Goal: Use online tool/utility: Use online tool/utility

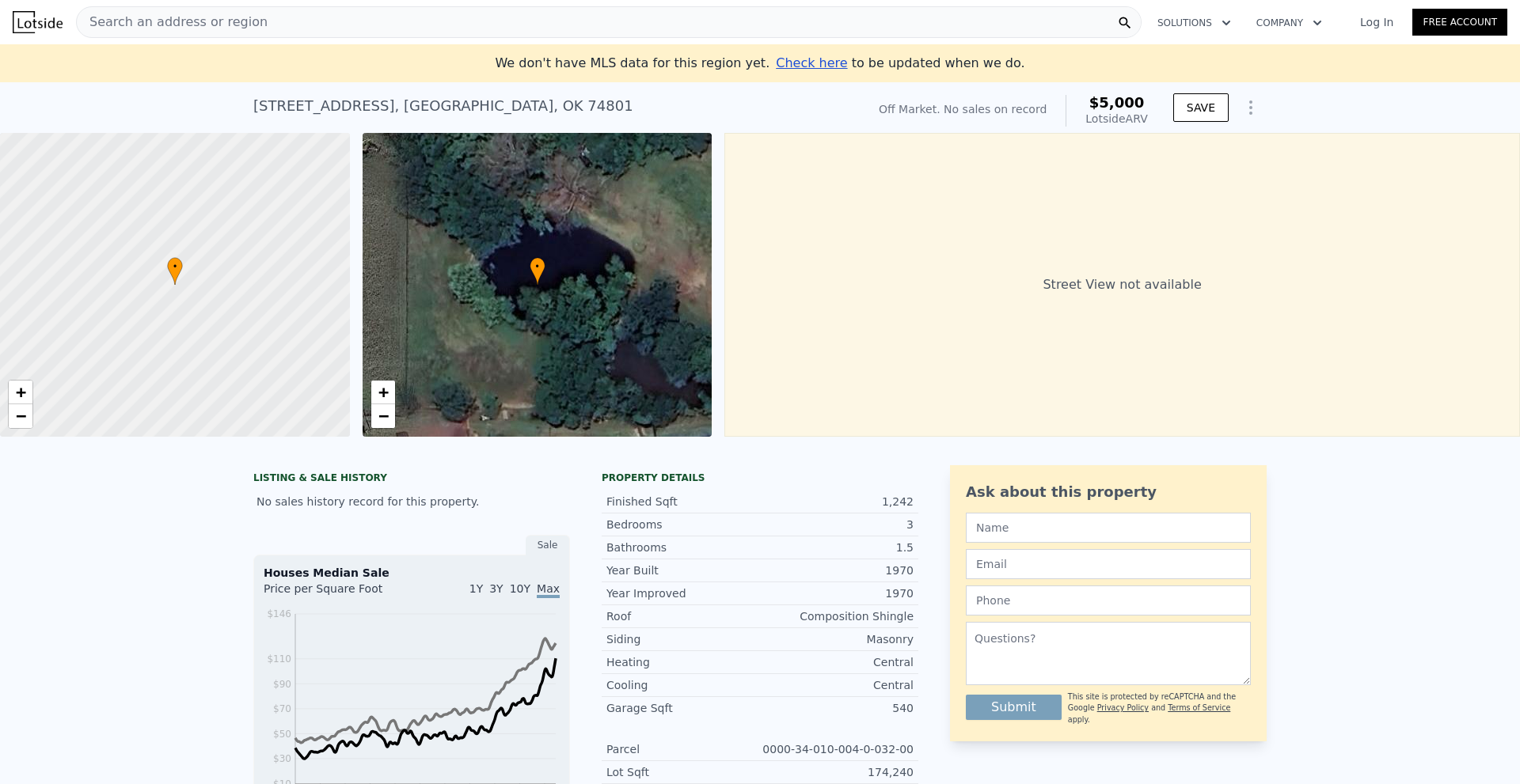
drag, startPoint x: 146, startPoint y: 382, endPoint x: 175, endPoint y: 107, distance: 276.5
click at [280, 27] on div "Search an address or region" at bounding box center [608, 21] width 1065 height 31
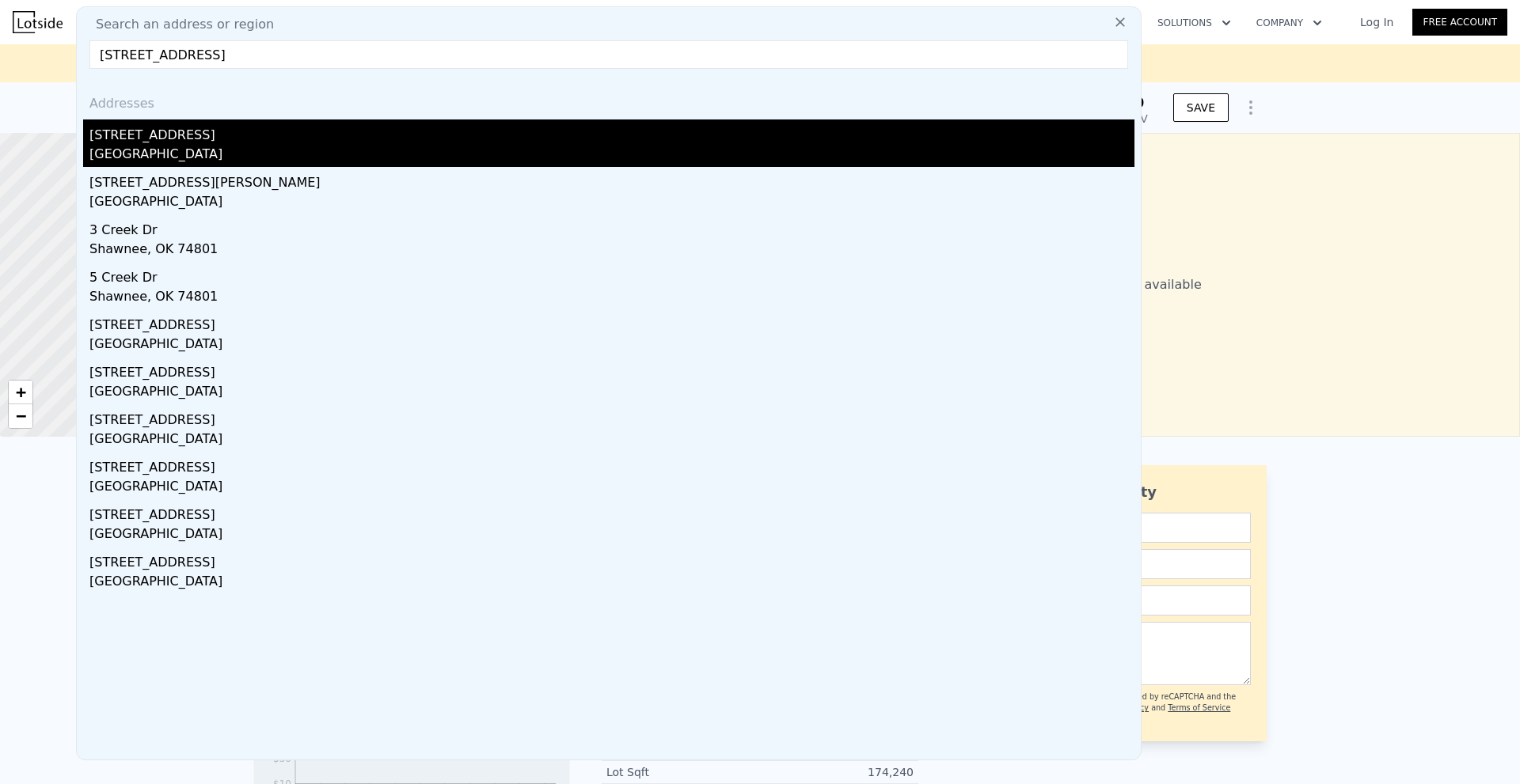
type input "18204 S Rock Creek Rd, Shawnee, OK 74801"
click at [280, 150] on div "Pottawatomie County, OK 74801" at bounding box center [612, 155] width 1045 height 22
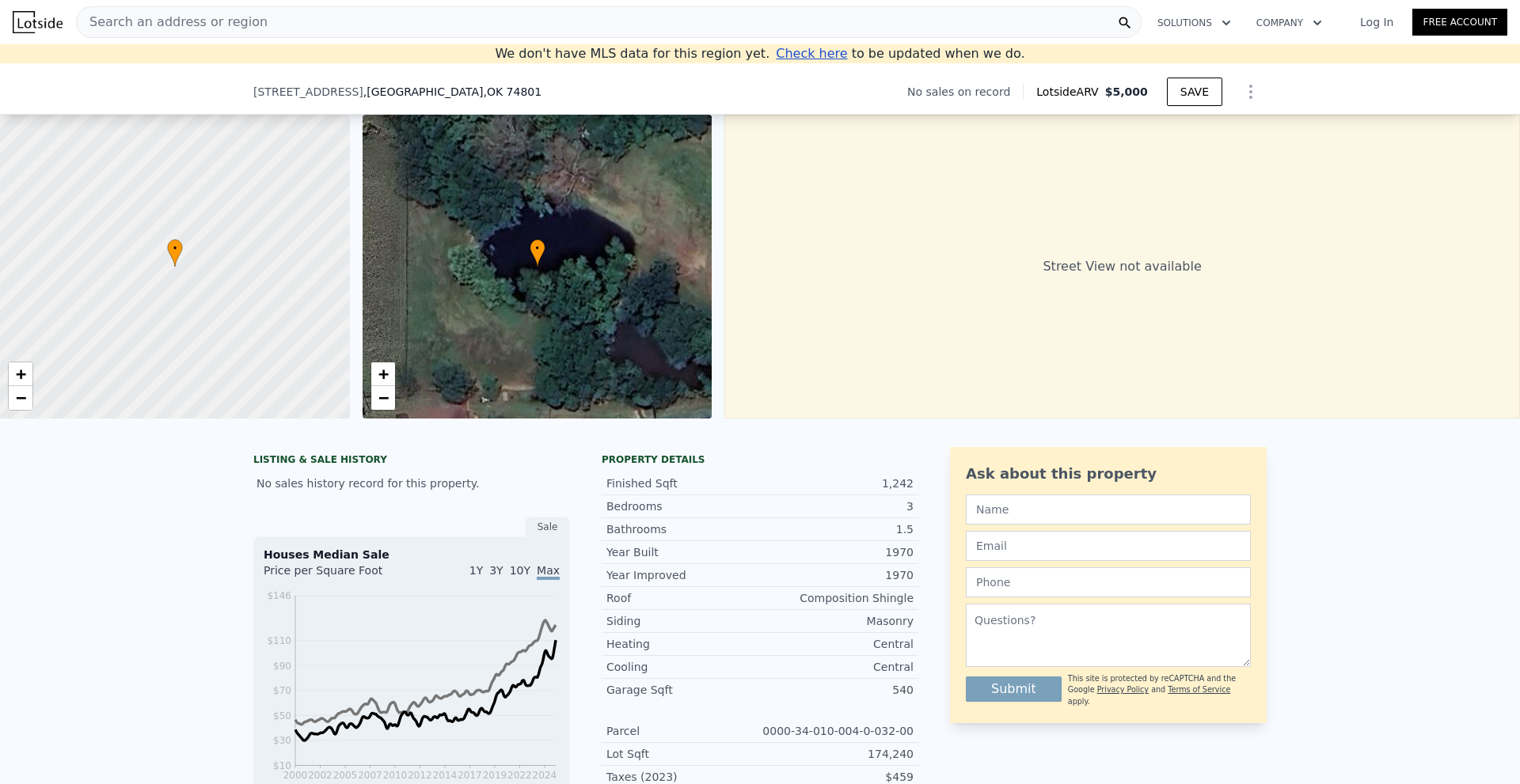
drag, startPoint x: 1125, startPoint y: 453, endPoint x: 1128, endPoint y: 133, distance: 320.0
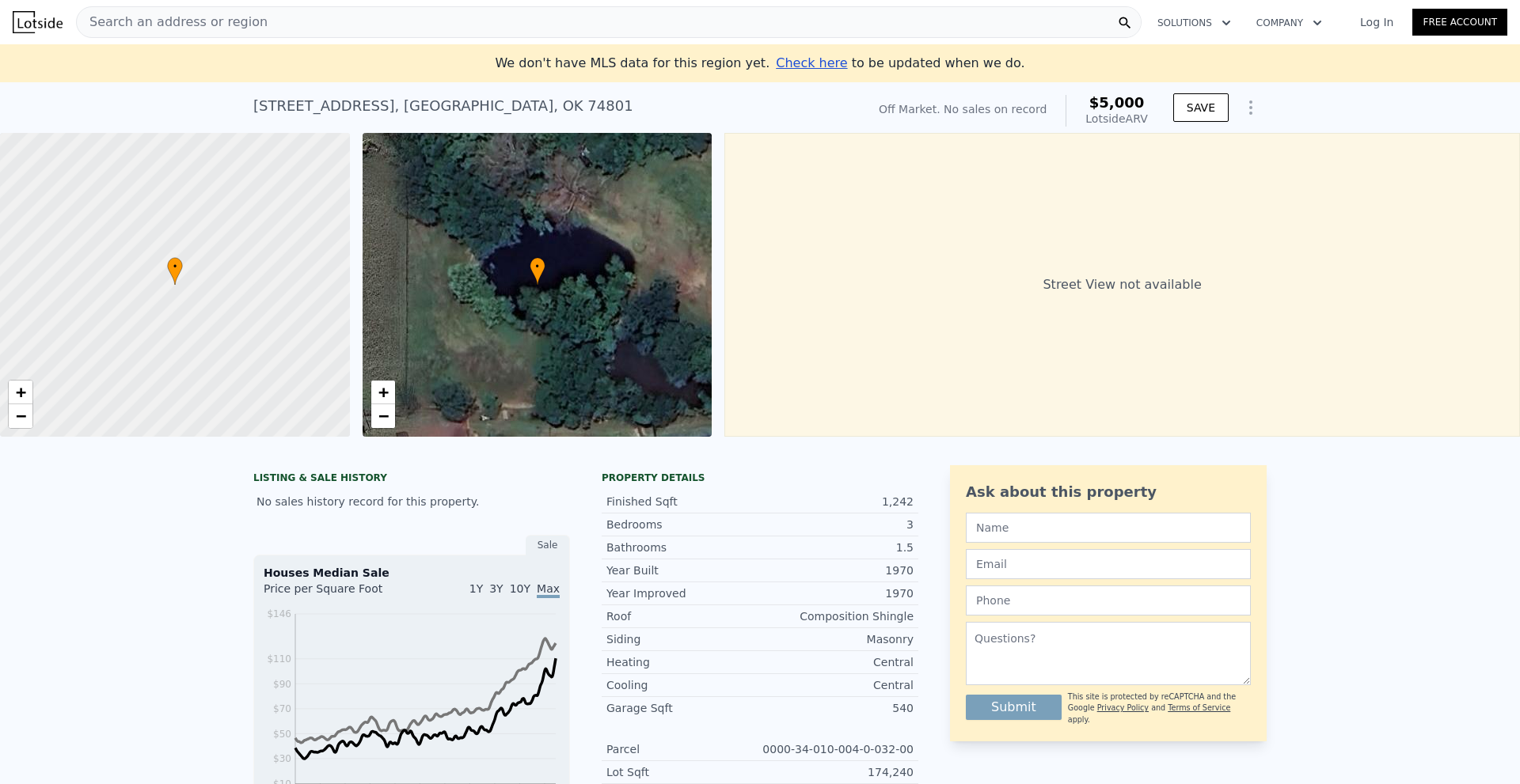
click at [338, 65] on div "We don't have MLS data for this region yet. Check here to be updated when we do." at bounding box center [760, 63] width 1501 height 19
click at [360, 20] on div "Search an address or region" at bounding box center [608, 21] width 1065 height 31
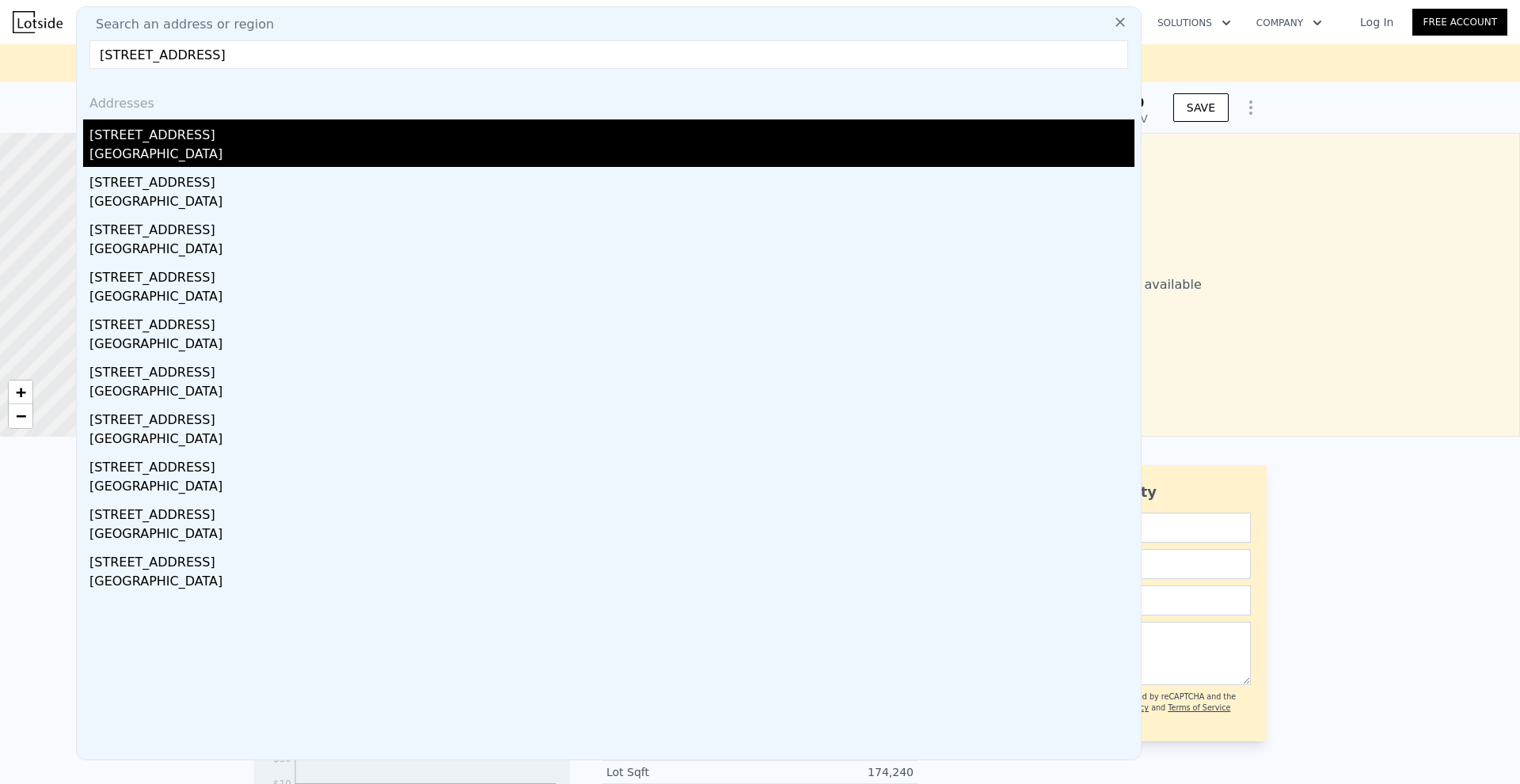
type input "3628 233rd Ave NE Granite Falls, WA 98252"
click at [306, 150] on div "Granite Falls, WA 98252" at bounding box center [612, 155] width 1045 height 22
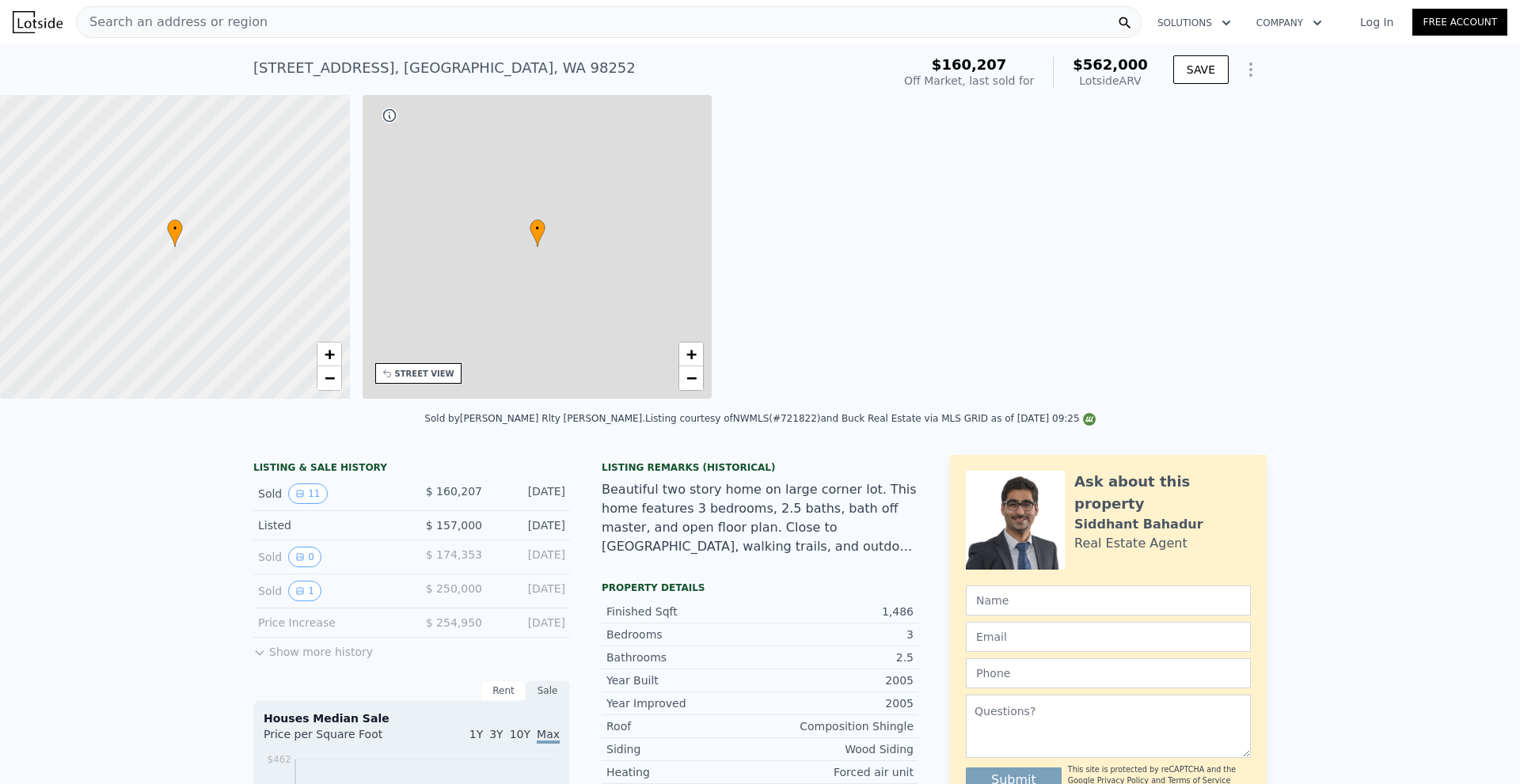
type input "3"
type input "2"
type input "2.75"
type input "1352"
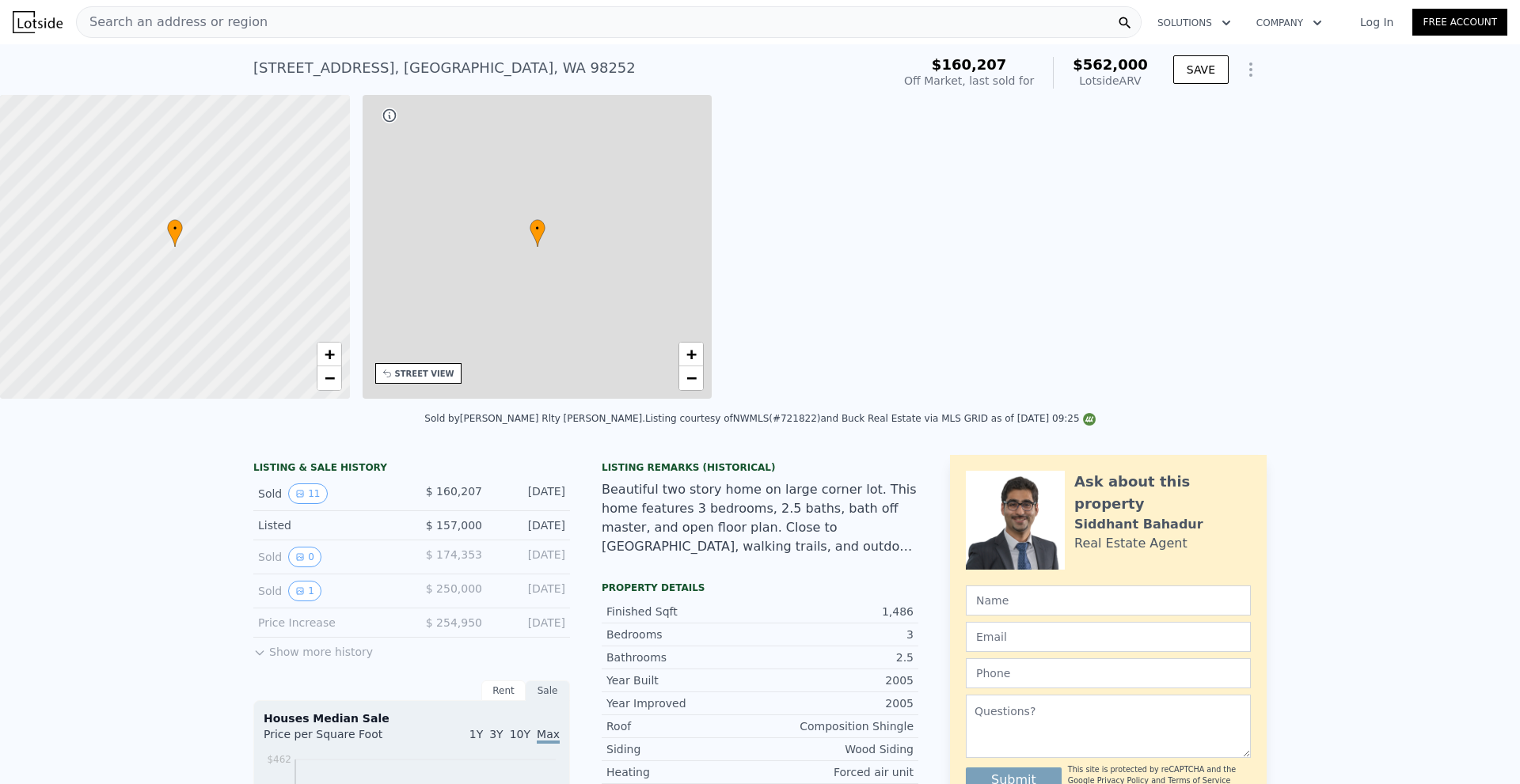
type input "1630"
type input "9583"
type input "14375"
type input "$ 562,000"
type input "$ 350,523"
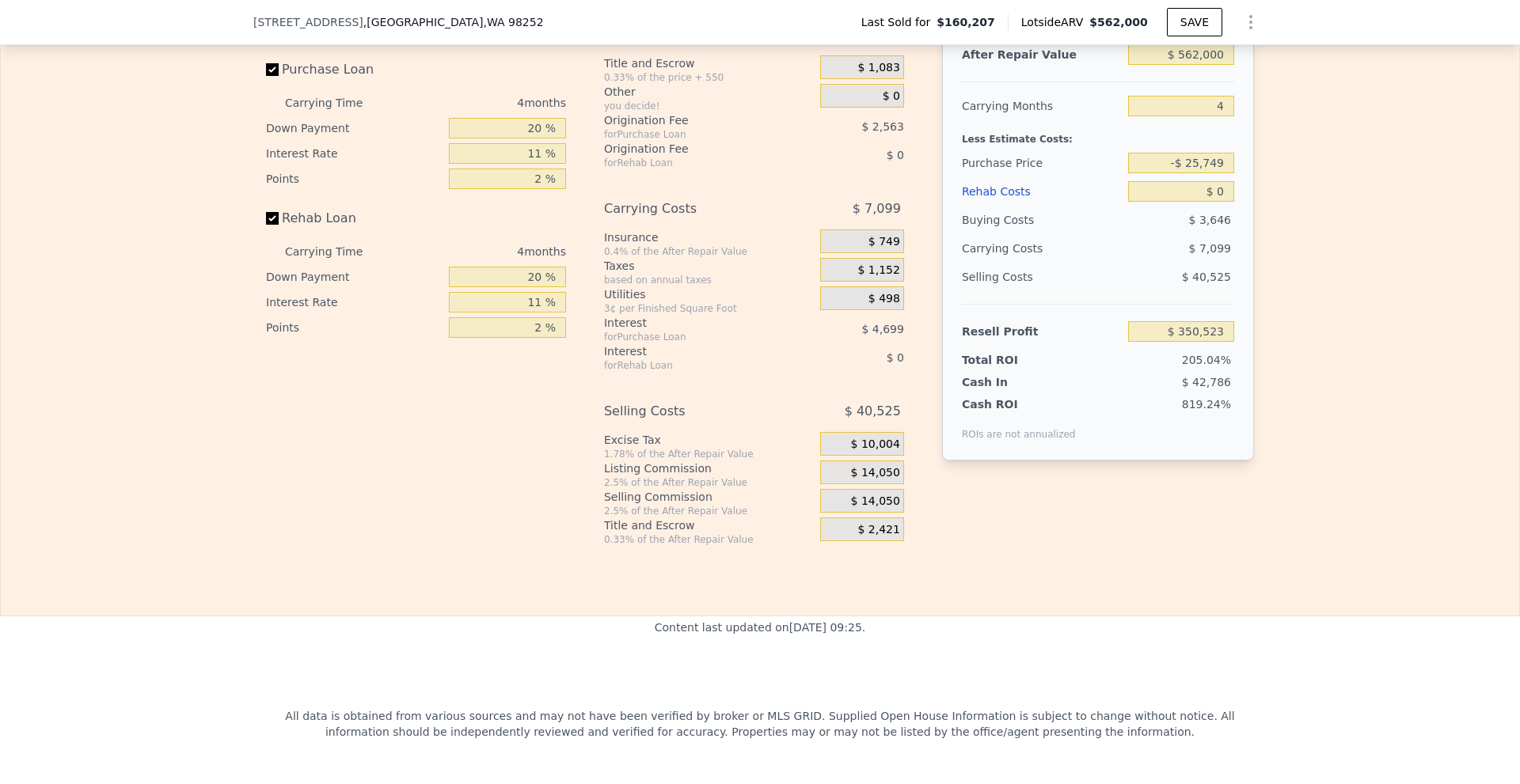
scroll to position [2369, 0]
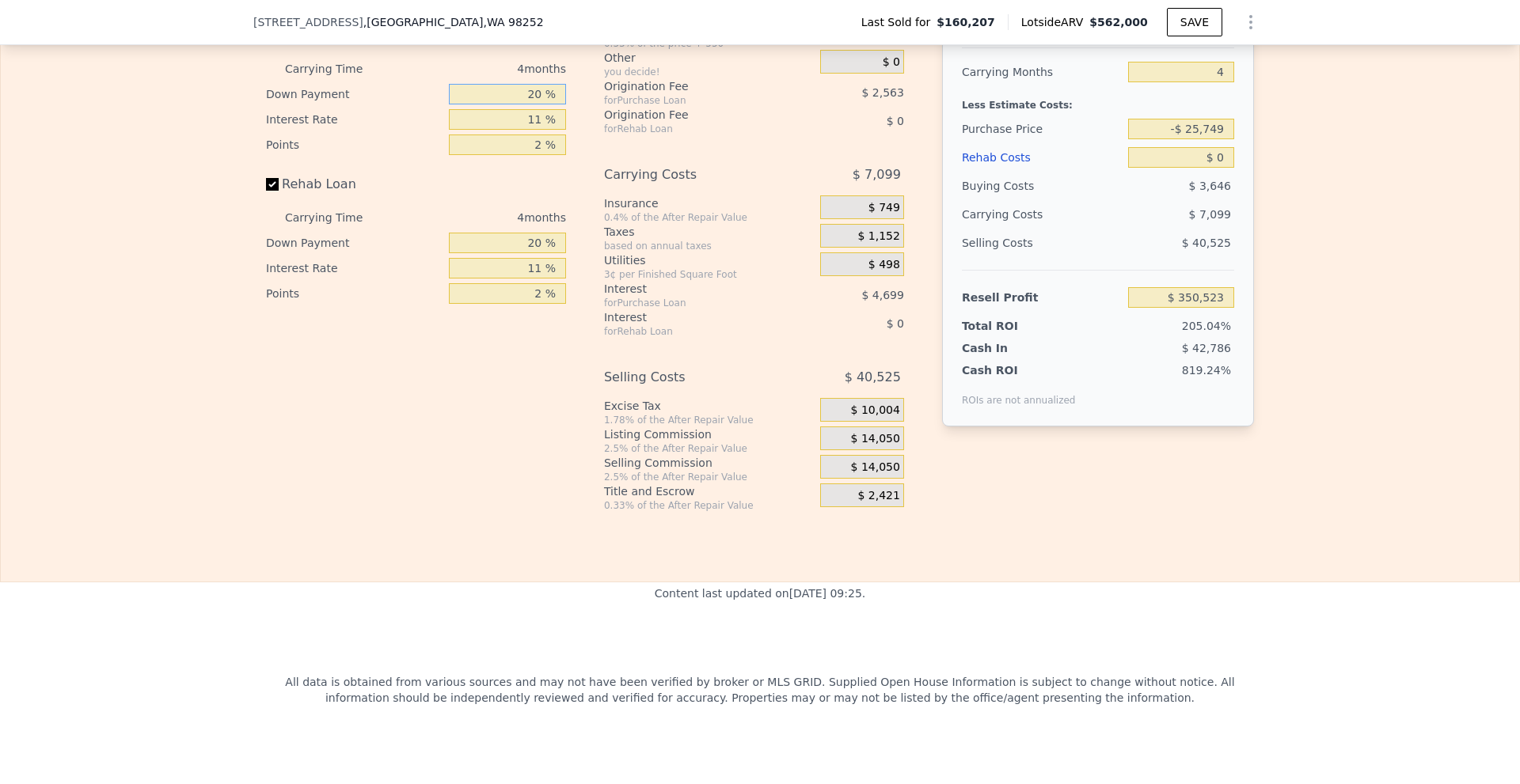
click at [533, 104] on input "20 %" at bounding box center [507, 94] width 117 height 21
type input "10 %"
type input "$ 349,614"
type input "10 %"
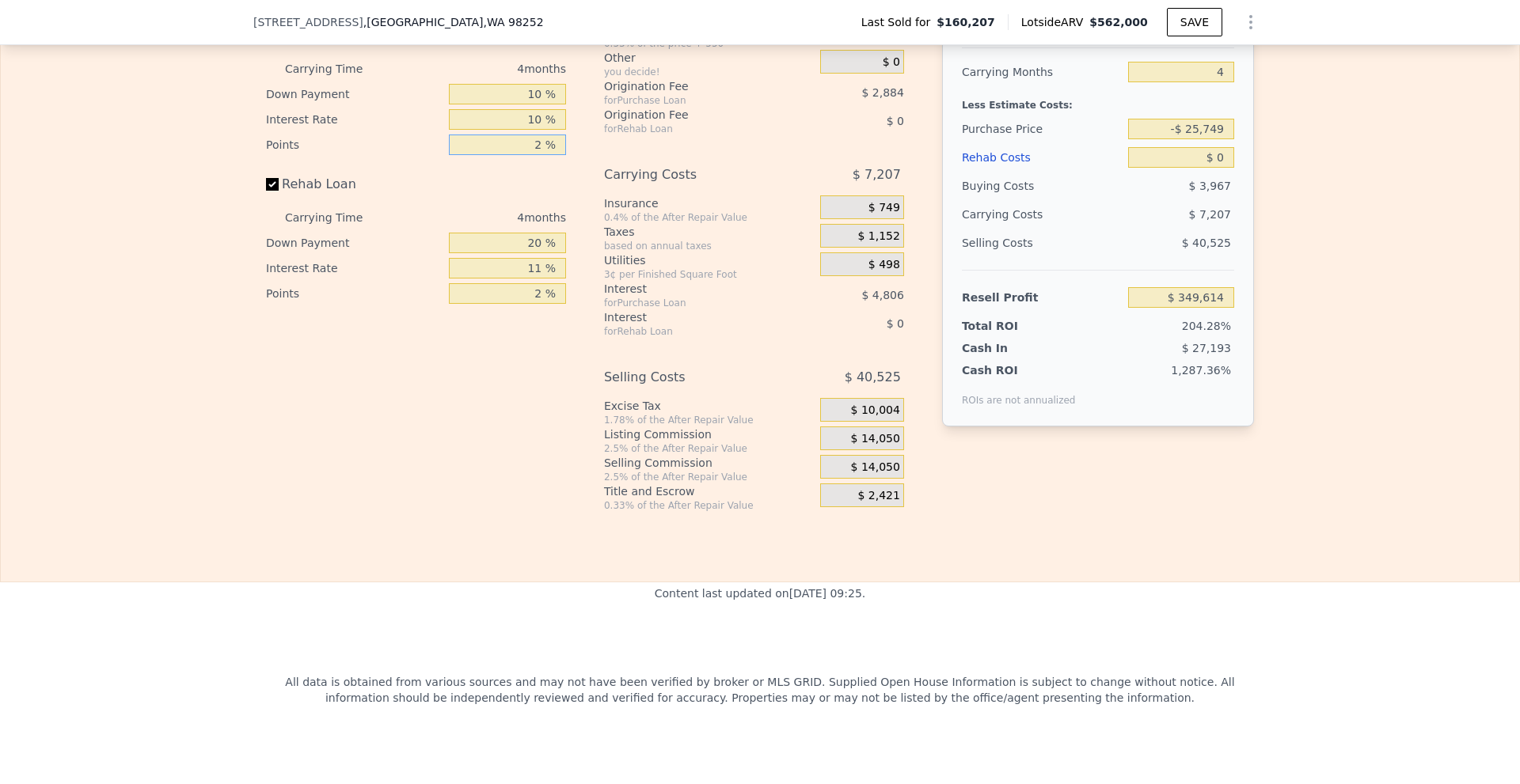
type input "$ 350,094"
type input "1 %"
type input "$ 351,536"
type input "1 %"
type input "10 %"
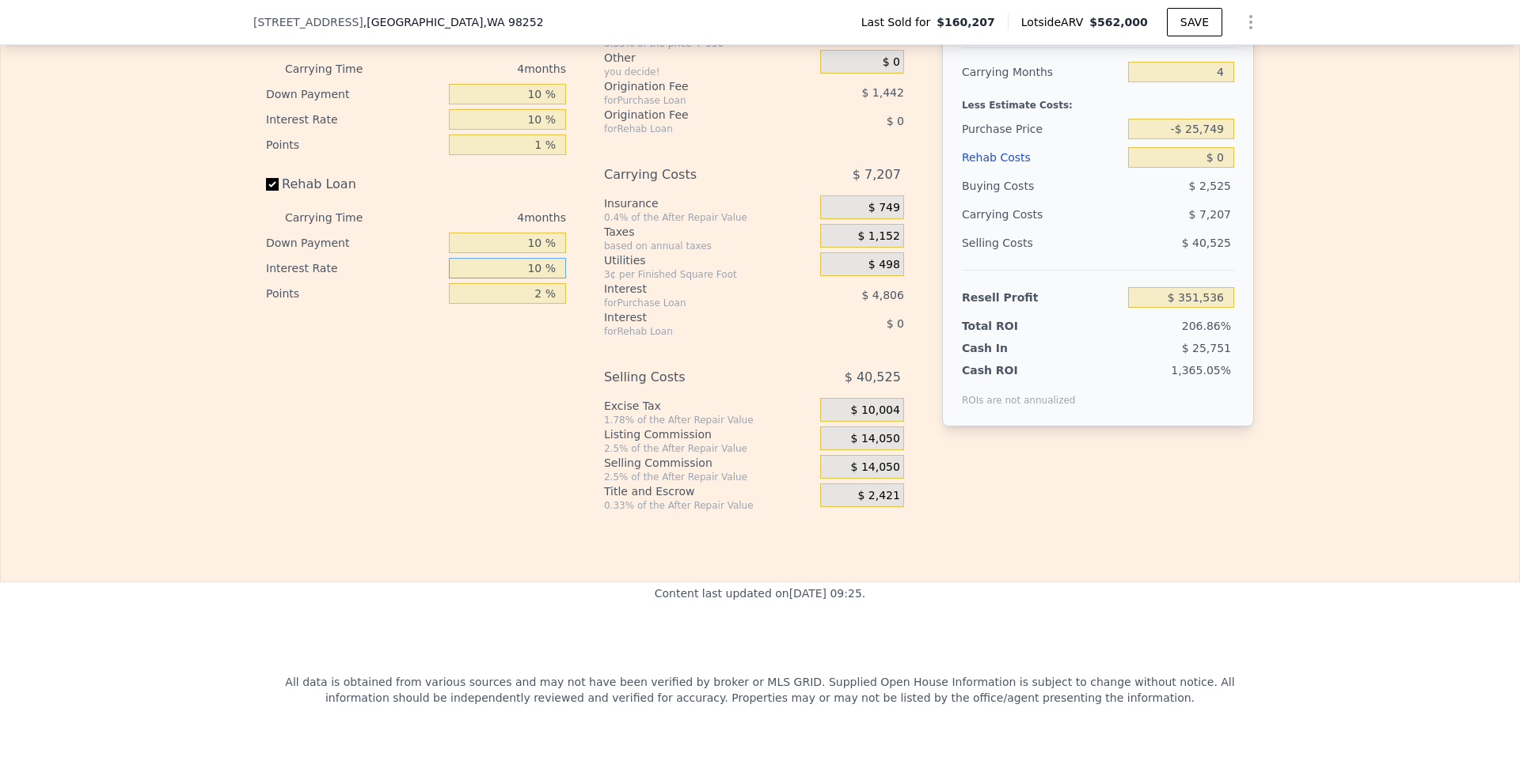
type input "10 %"
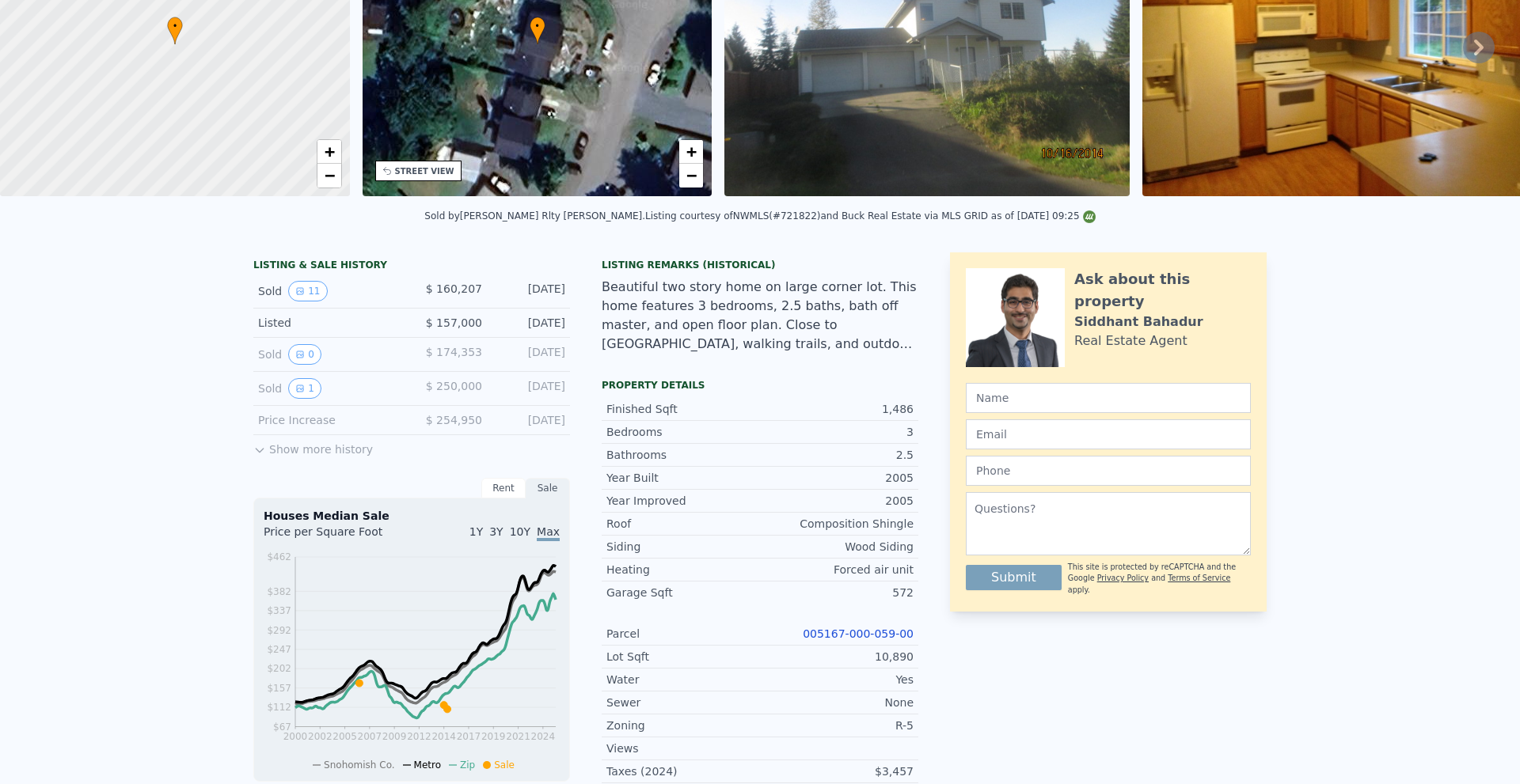
scroll to position [5, 0]
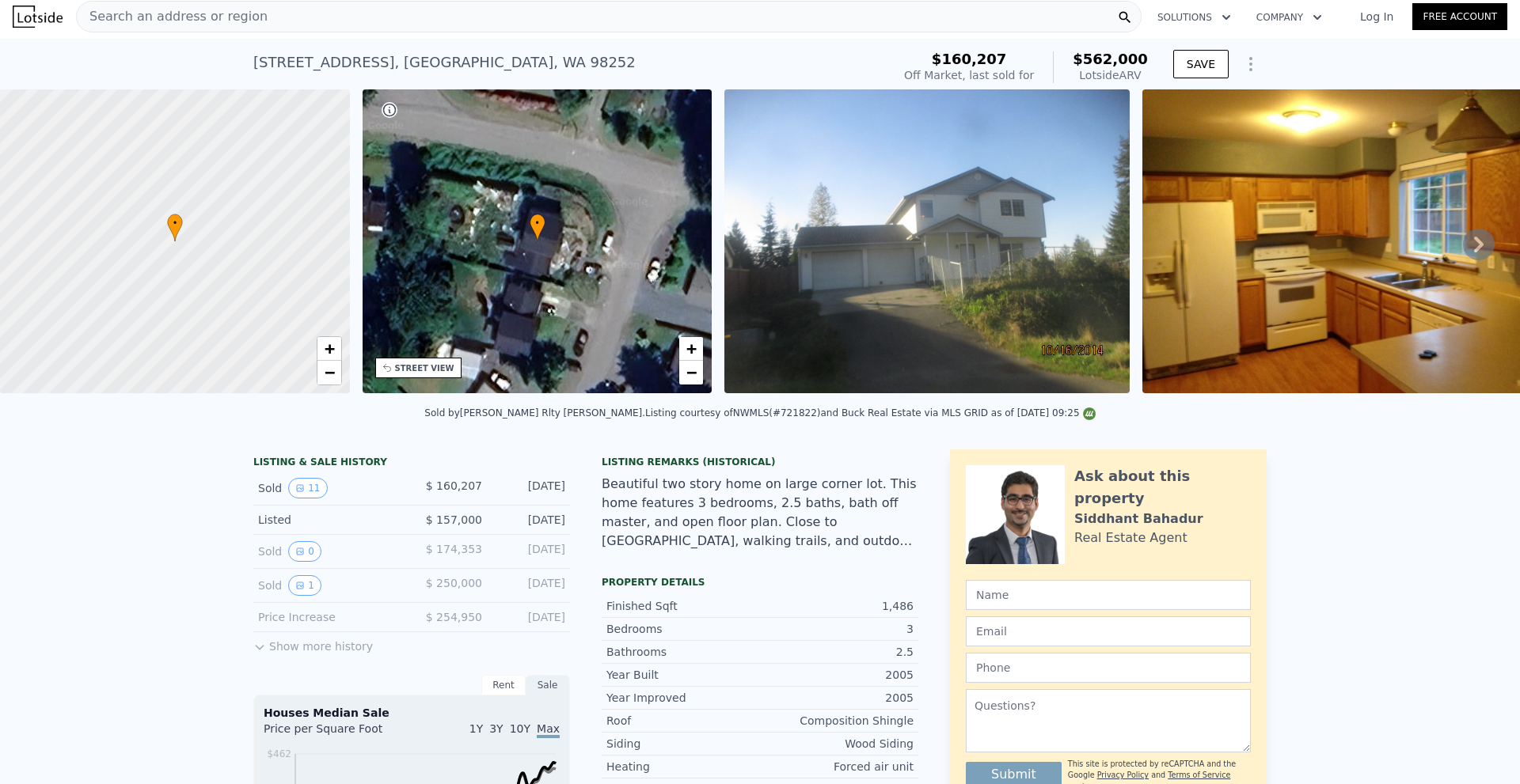
type input "1 %"
click at [820, 303] on img at bounding box center [927, 241] width 405 height 304
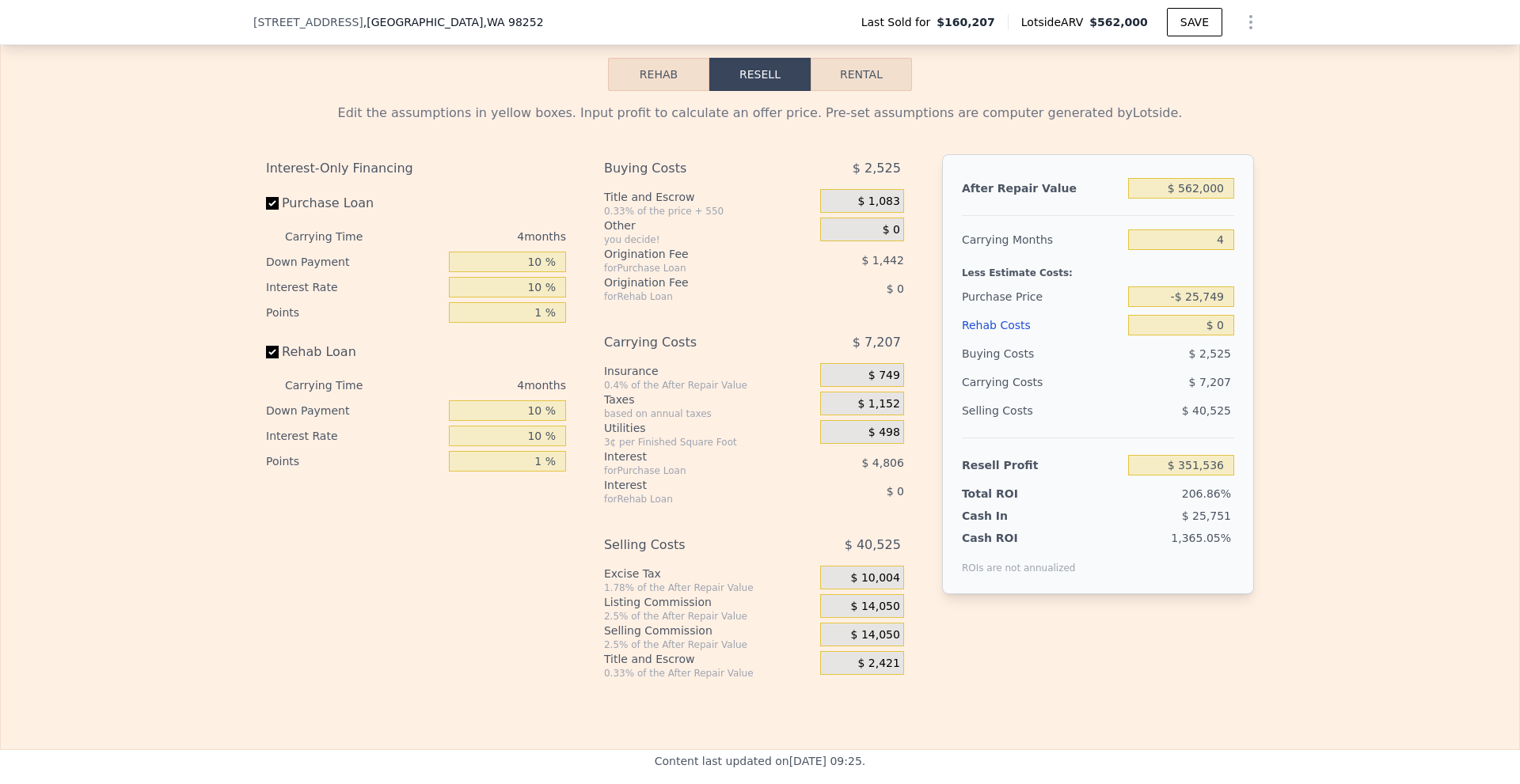
scroll to position [2296, 0]
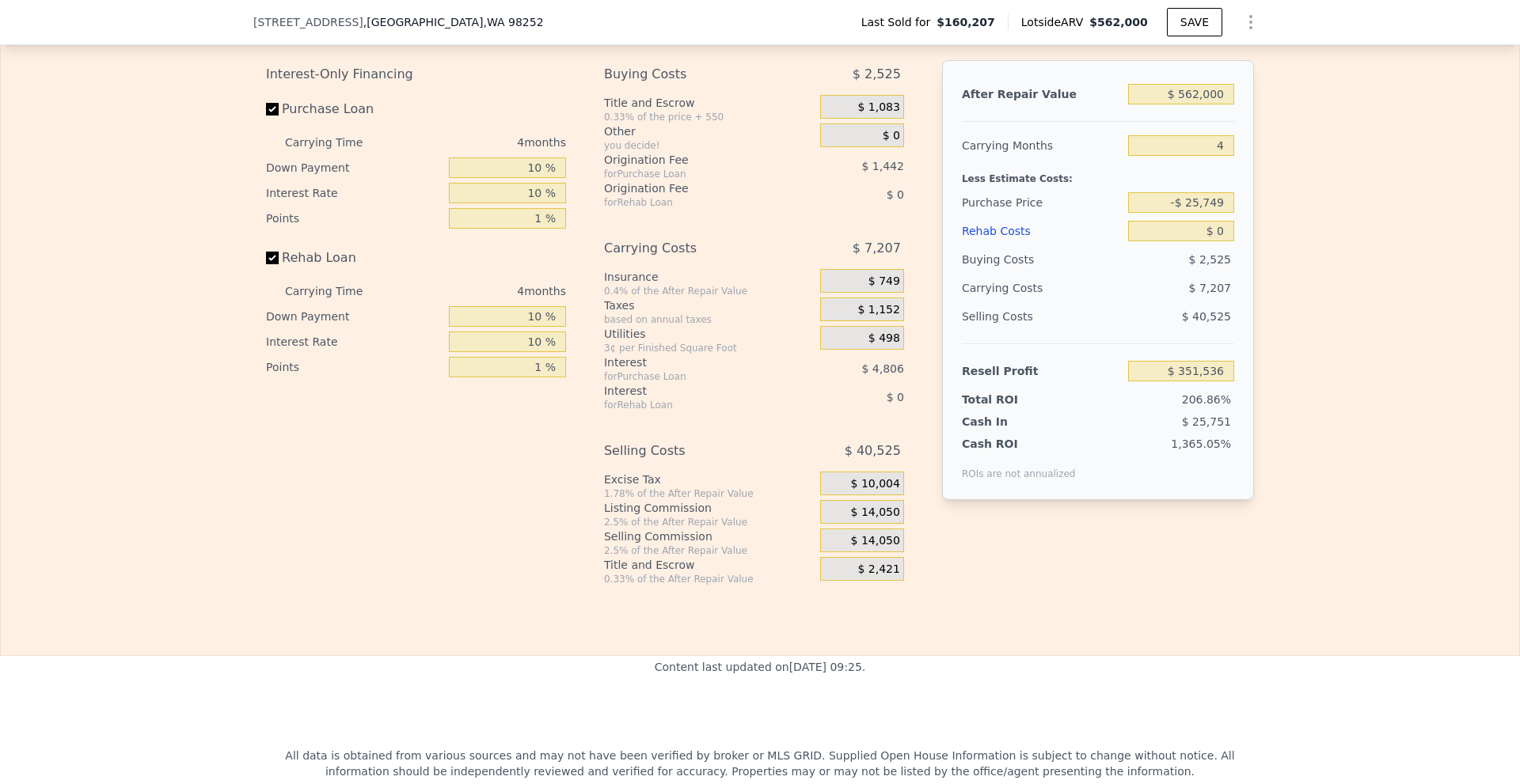
click at [886, 518] on span "$ 14,050" at bounding box center [875, 513] width 49 height 14
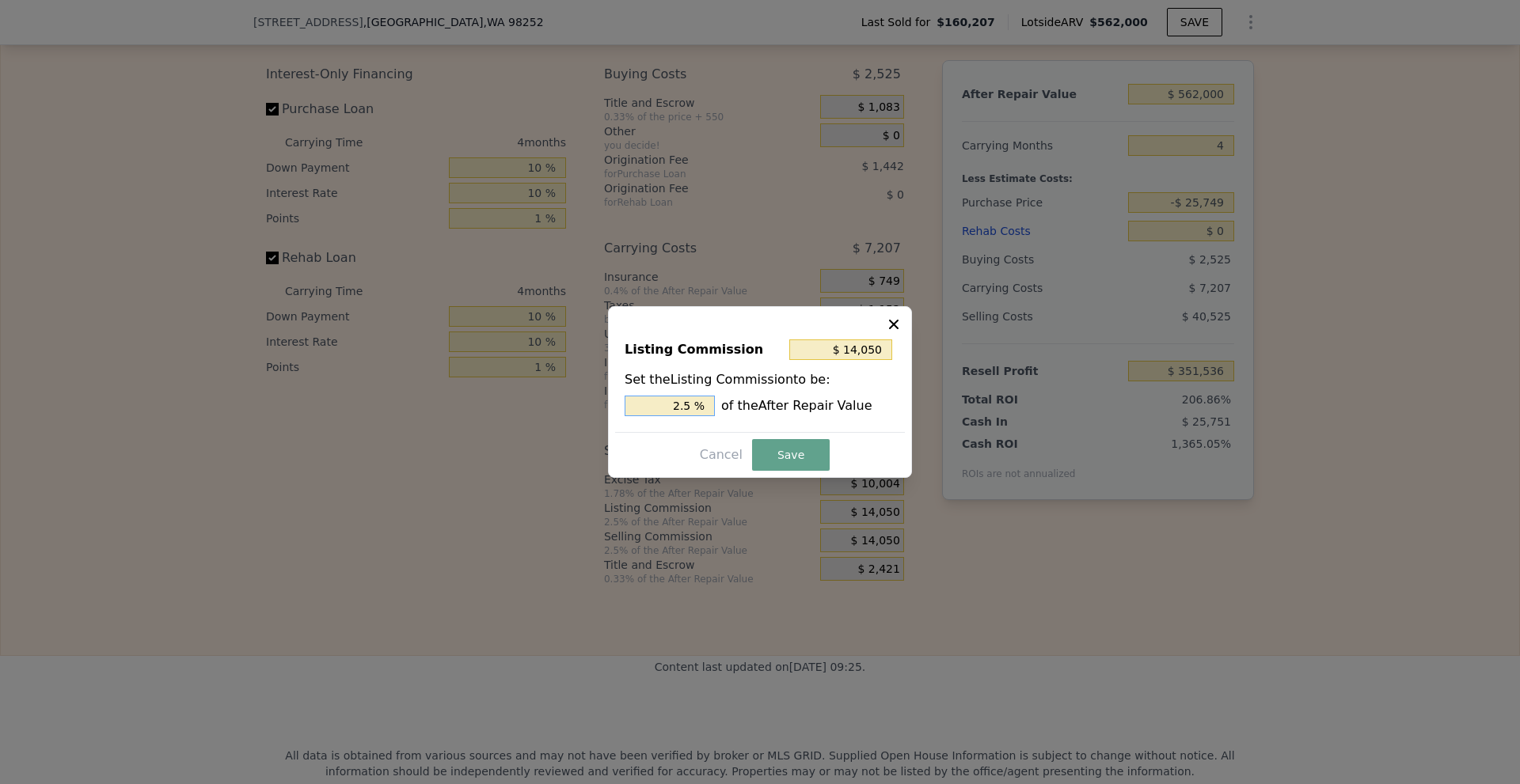
drag, startPoint x: 672, startPoint y: 405, endPoint x: 703, endPoint y: 409, distance: 31.3
click at [703, 409] on input "2.5 %" at bounding box center [669, 405] width 90 height 21
type input "$ 11,240"
type input "2 %"
click at [763, 453] on button "Save" at bounding box center [790, 455] width 78 height 31
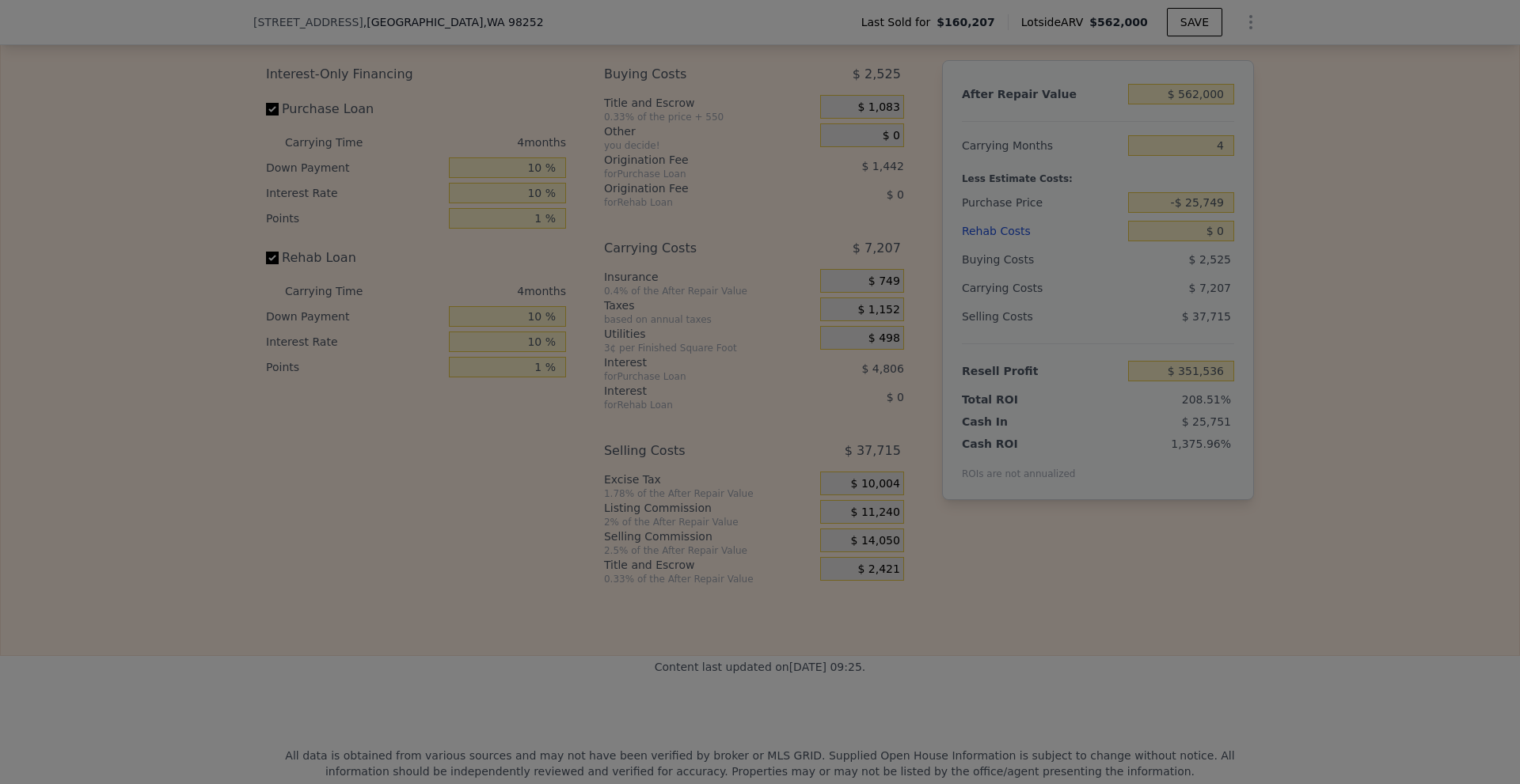
type input "$ 354,346"
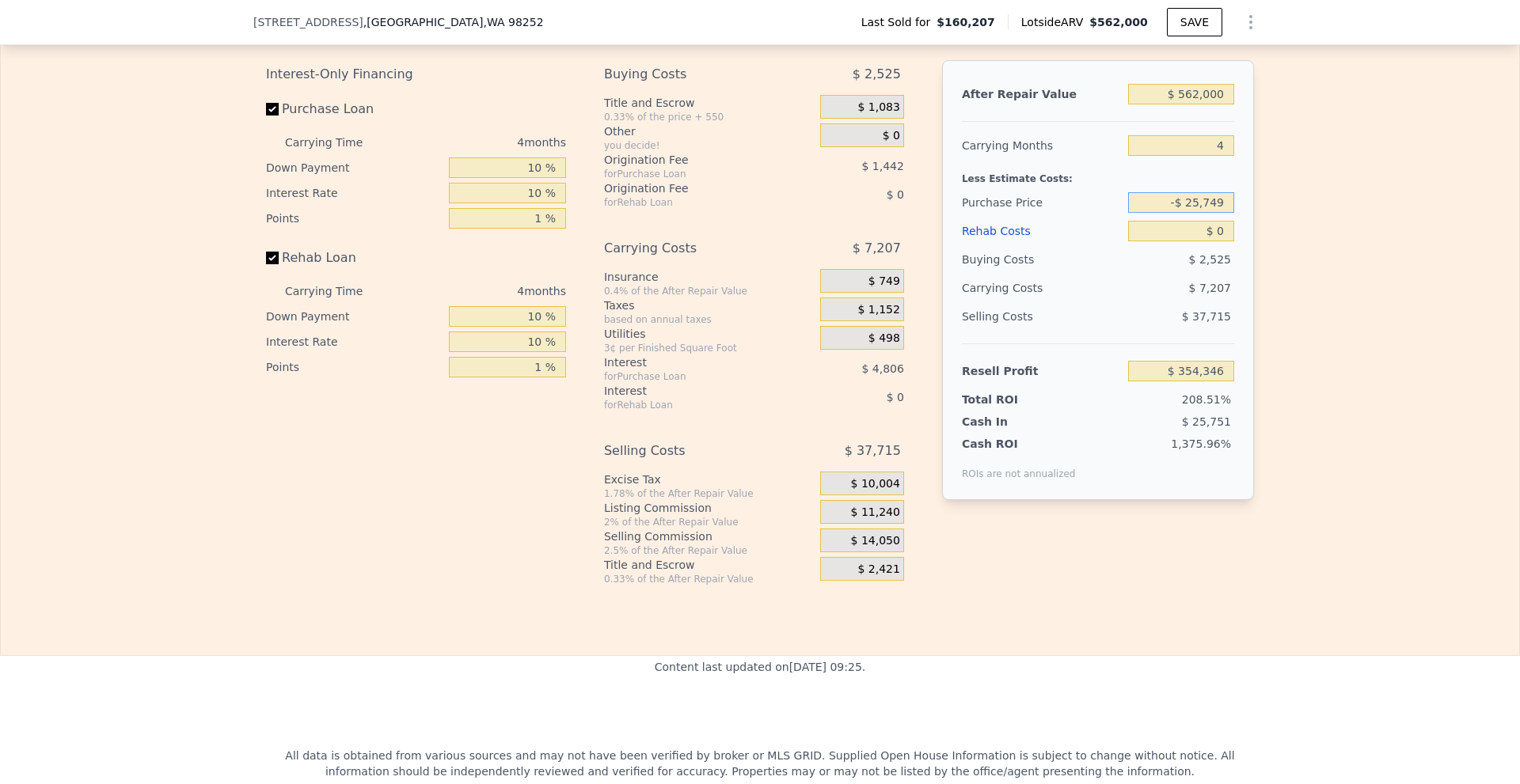
drag, startPoint x: 1186, startPoint y: 213, endPoint x: 1284, endPoint y: 218, distance: 98.1
click at [1284, 218] on div "Edit the assumptions in yellow boxes. Input profit to calculate an offer price.…" at bounding box center [760, 290] width 1518 height 588
type input "-$ 400,000"
type input "$ 938,268"
click at [1171, 213] on input "-$ 400,000" at bounding box center [1181, 202] width 106 height 21
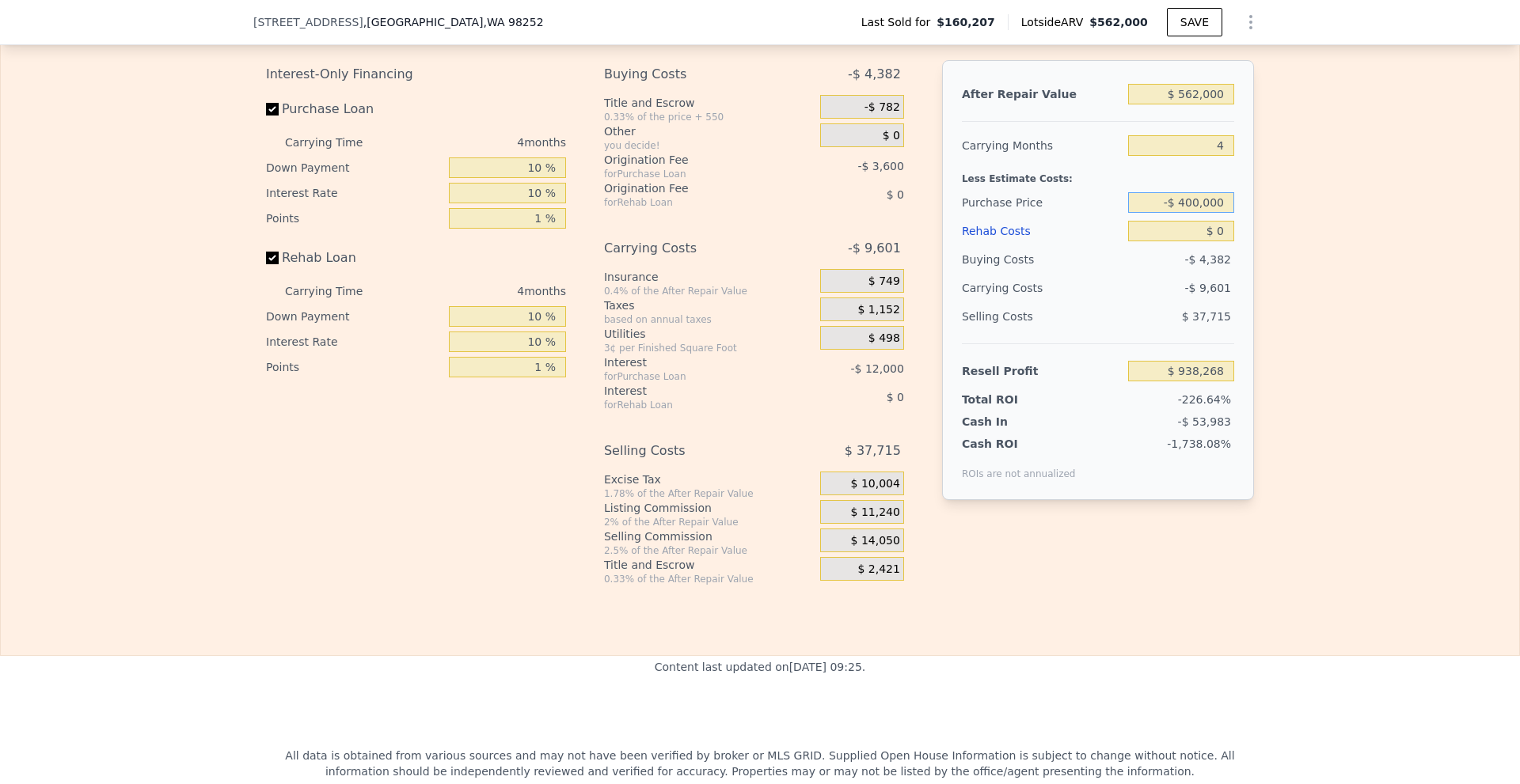
type input "$ 400,000"
type input "$ 104,404"
type input "$ 60"
type input "$ 104,343"
type input "$ 6"
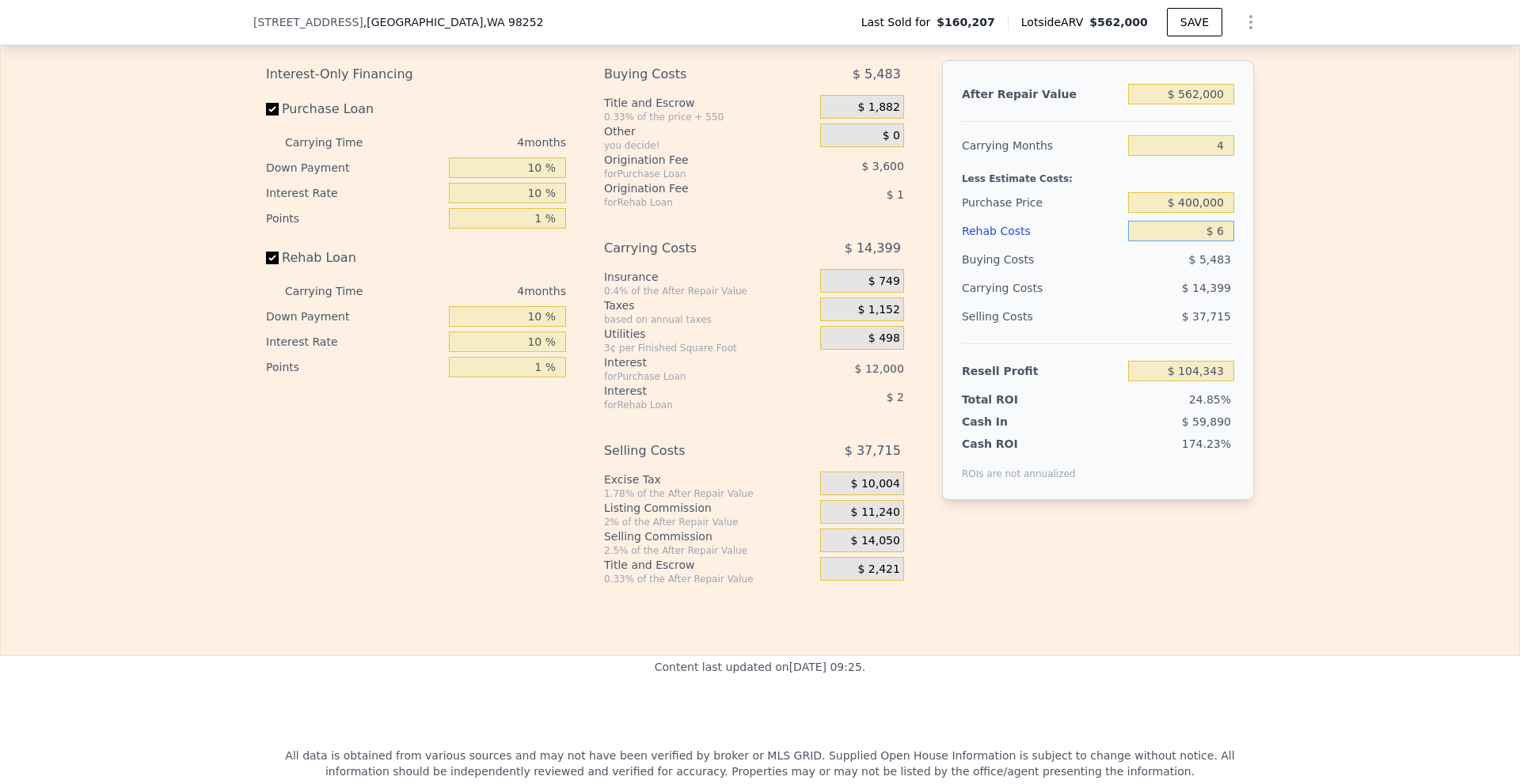
type input "$ 104,398"
type input "$ 650"
type input "$ 103,728"
type input "$ 65,000"
type input "$ 36,867"
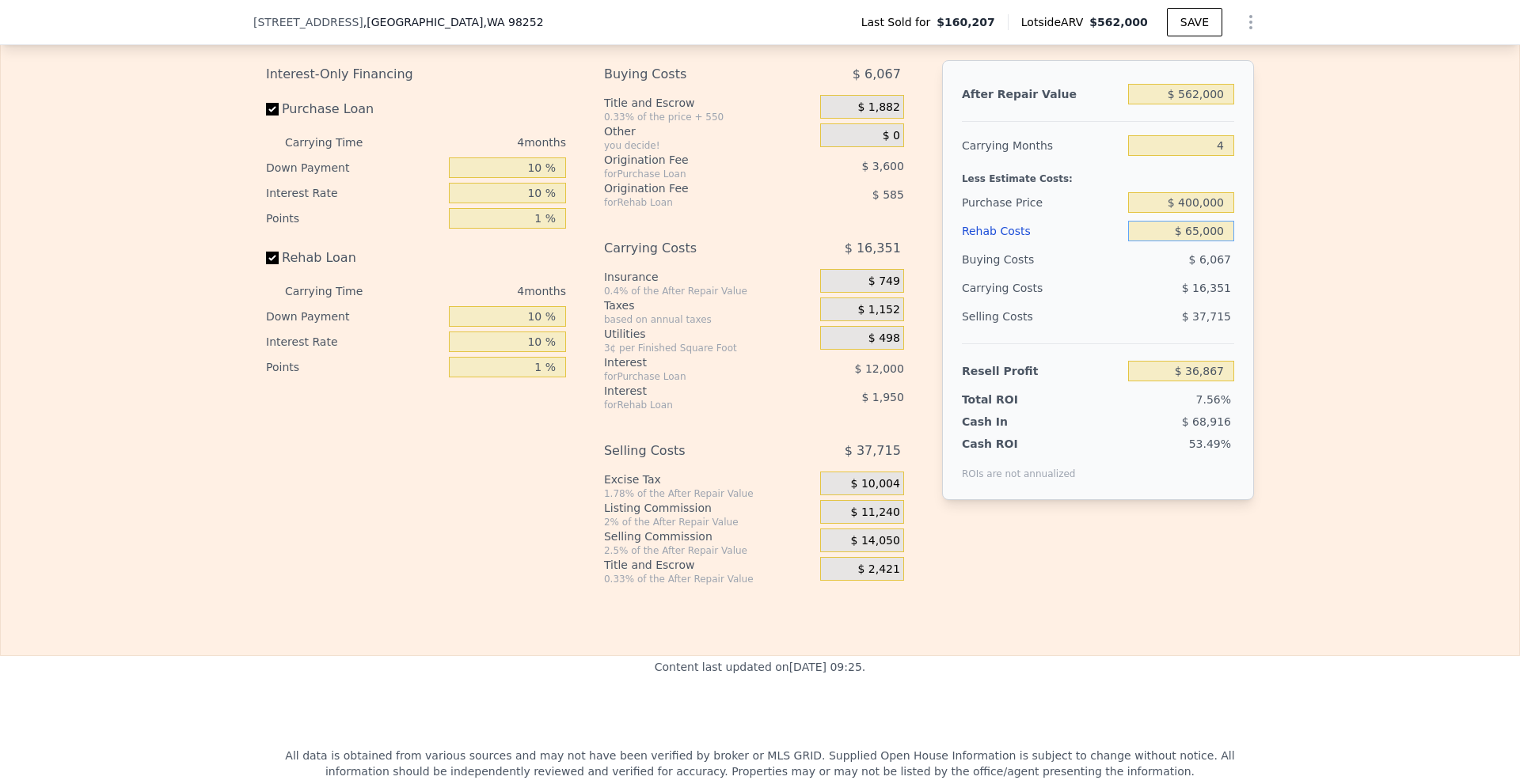
type input "$ 65,000"
click at [1349, 309] on div "Edit the assumptions in yellow boxes. Input profit to calculate an offer price.…" at bounding box center [760, 290] width 1518 height 588
click at [1196, 213] on input "$ 400,000" at bounding box center [1181, 202] width 106 height 21
click at [1315, 233] on div "Edit the assumptions in yellow boxes. Input profit to calculate an offer price.…" at bounding box center [760, 290] width 1518 height 588
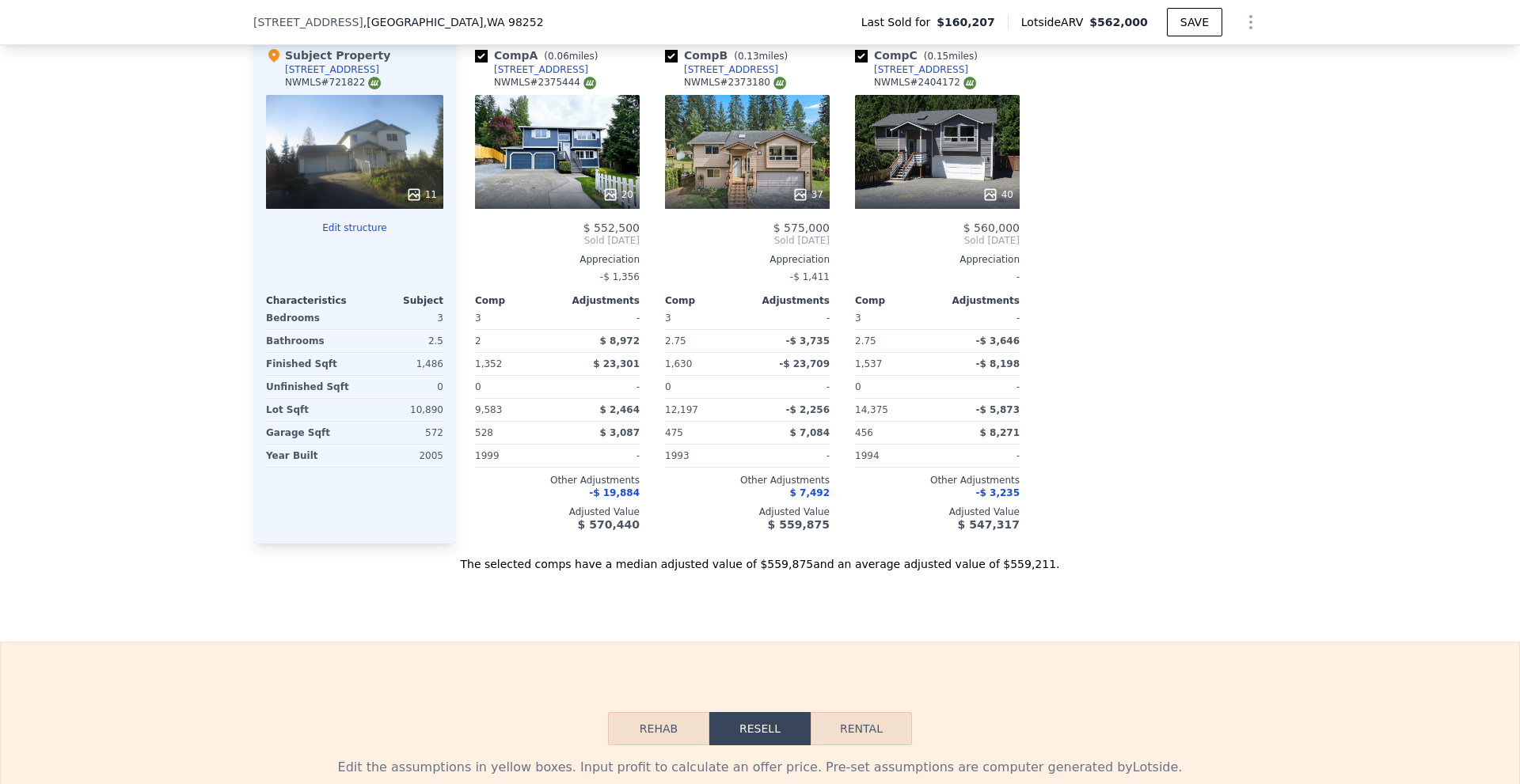
scroll to position [1346, 0]
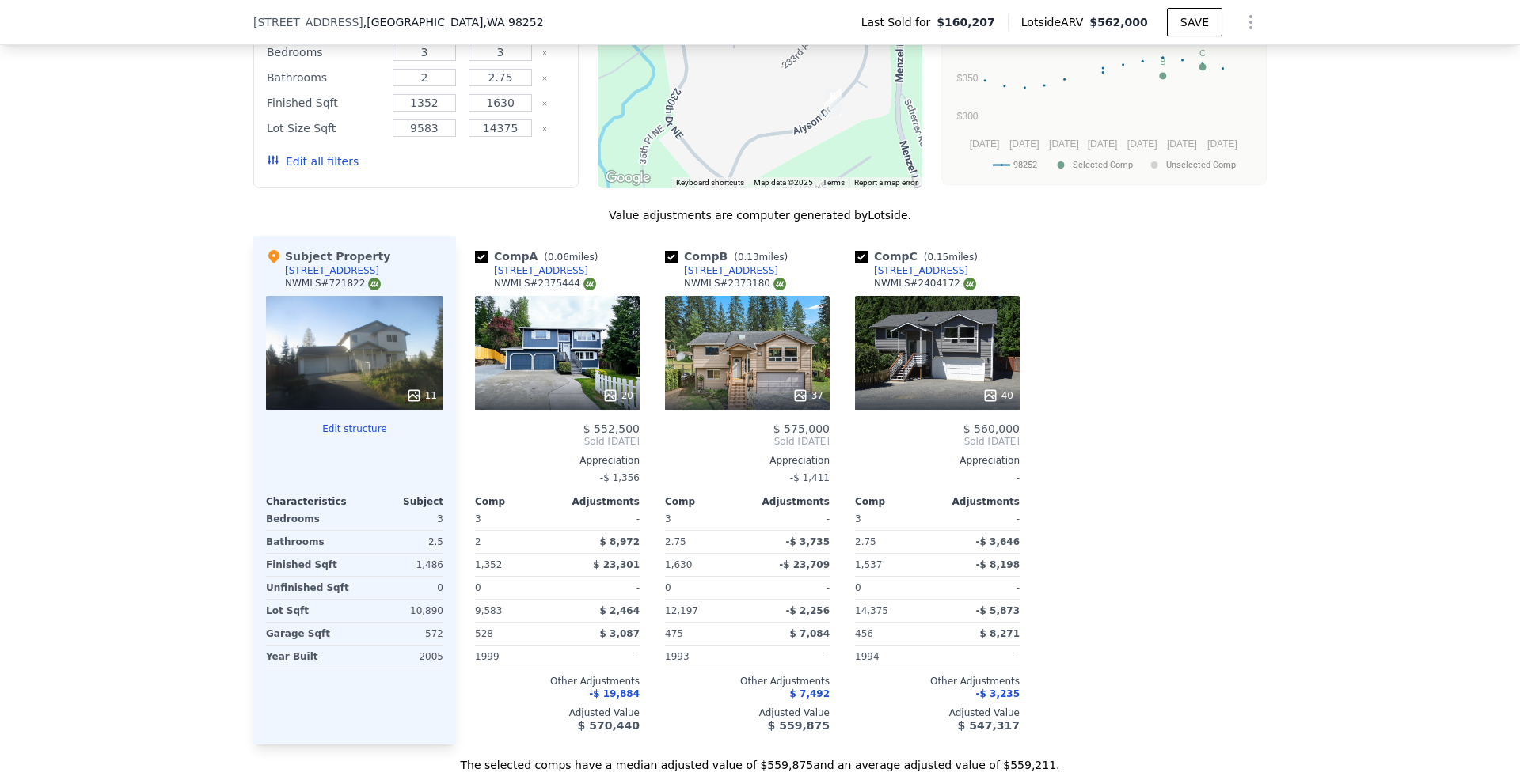
click at [582, 382] on div "20" at bounding box center [557, 354] width 164 height 114
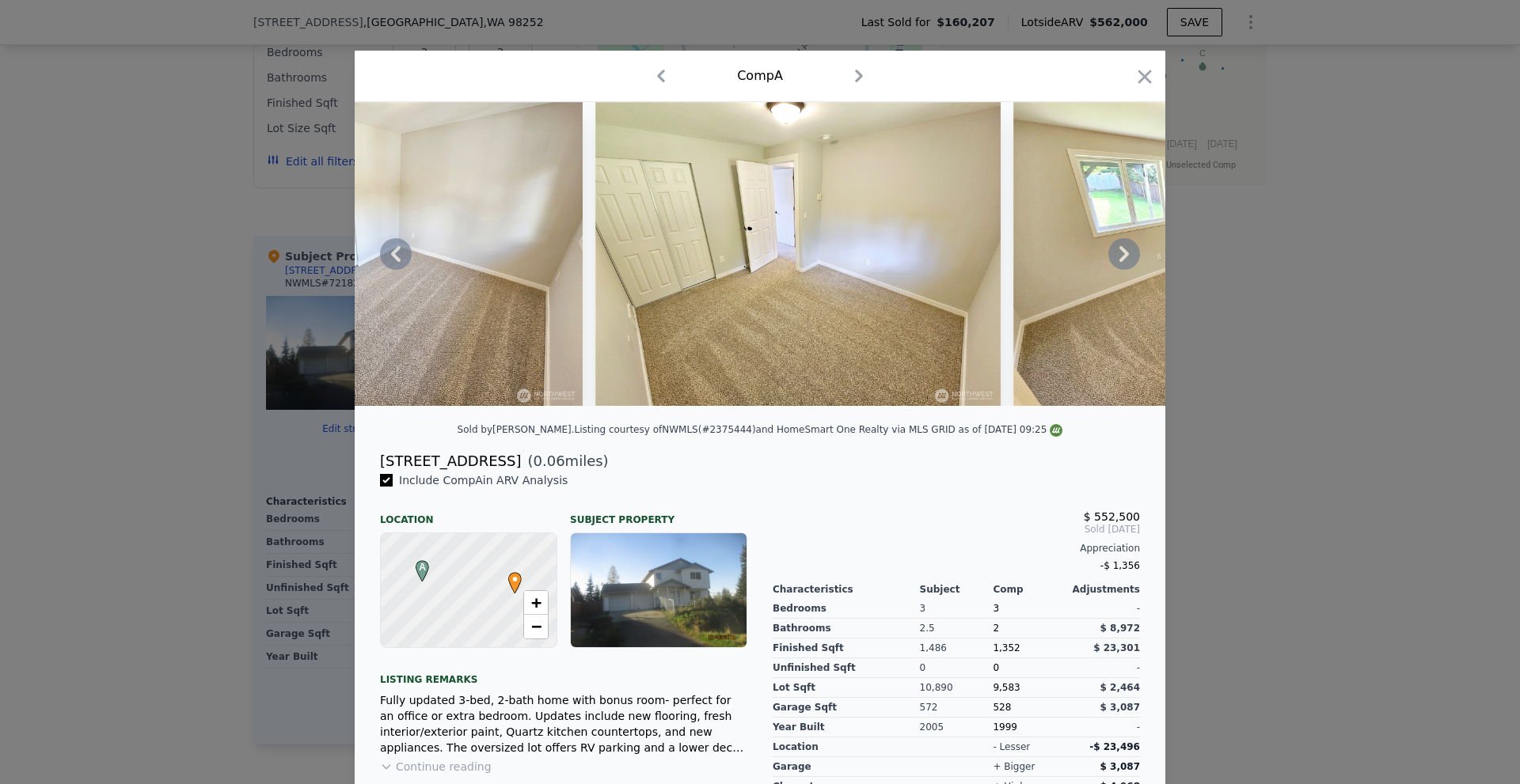
scroll to position [0, 5705]
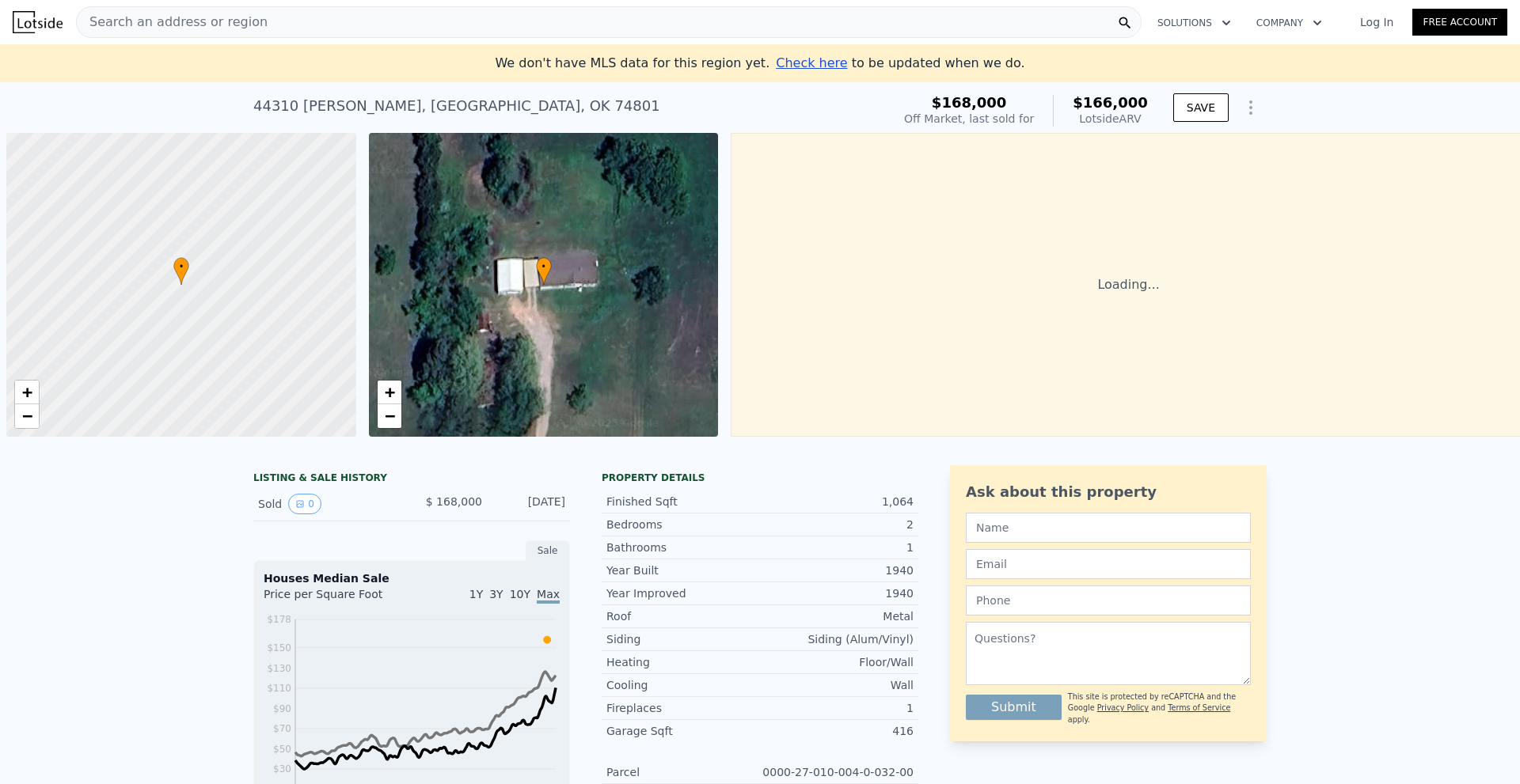
scroll to position [0, 6]
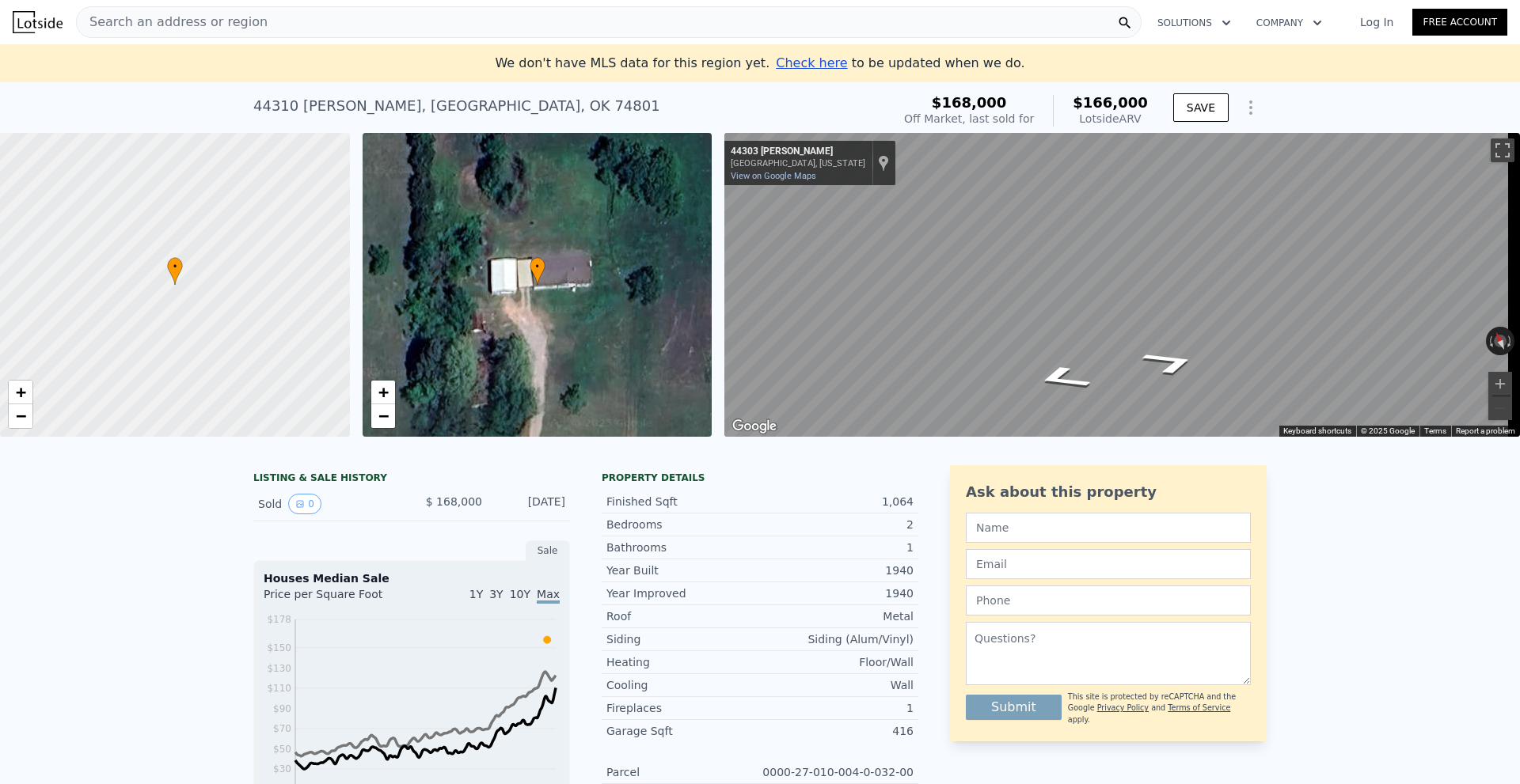
click at [464, 104] on div "44310 Hardesty Rd , Pottawatomie County , OK 74801" at bounding box center [457, 105] width 407 height 22
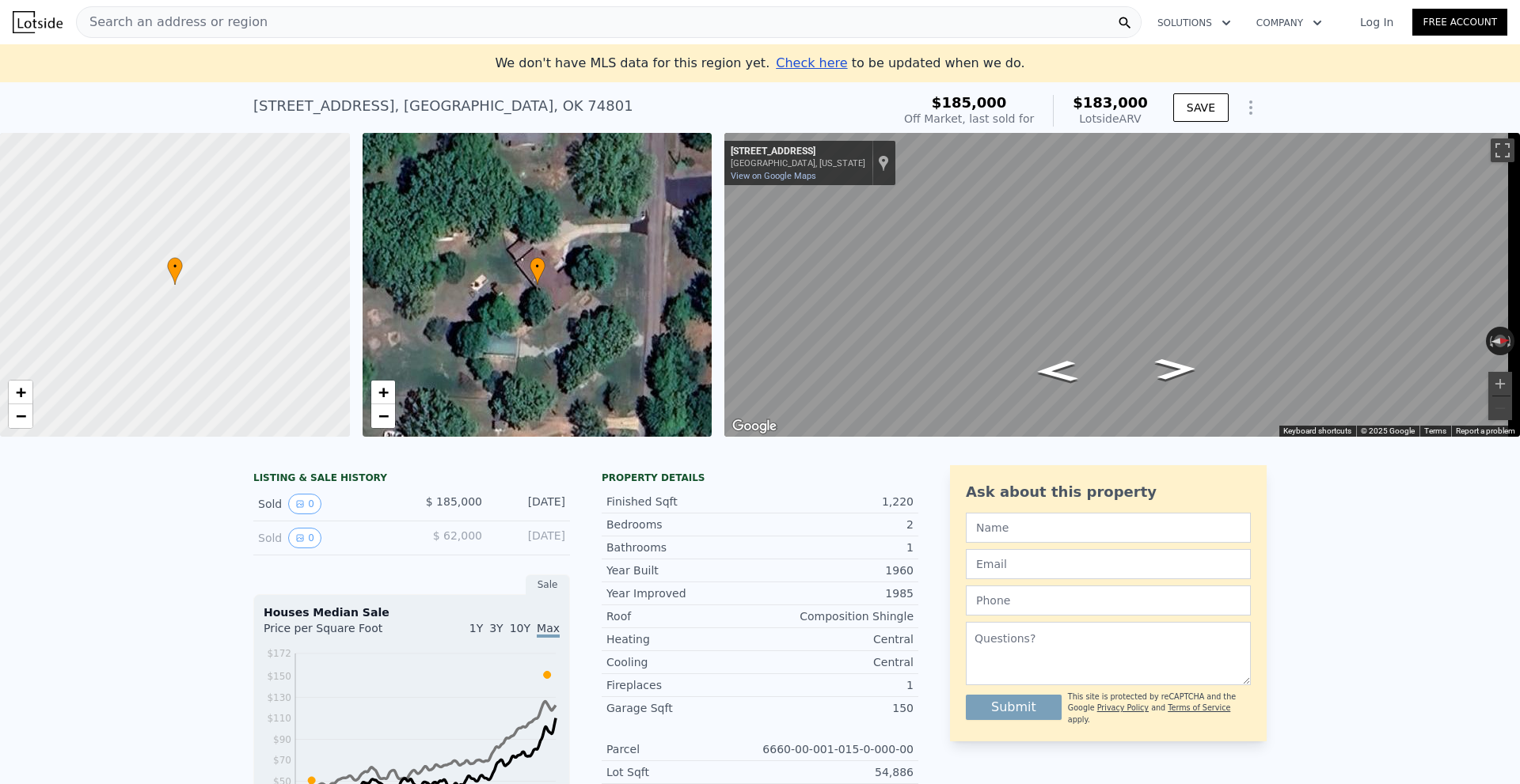
click at [411, 122] on div "[STREET_ADDRESS] Sold [DATE] for $185k (~ARV $183k )" at bounding box center [569, 111] width 631 height 45
click at [412, 106] on div "[STREET_ADDRESS]" at bounding box center [443, 105] width 380 height 22
